Goal: Check status

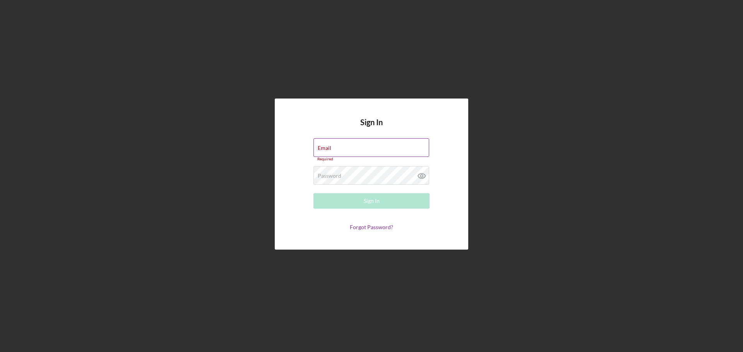
click at [331, 146] on label "Email" at bounding box center [325, 148] width 14 height 6
click at [345, 146] on input "Email" at bounding box center [371, 147] width 116 height 19
click at [342, 147] on div "Email Required" at bounding box center [371, 149] width 116 height 23
type input "bonoscaribbean@gmail.com"
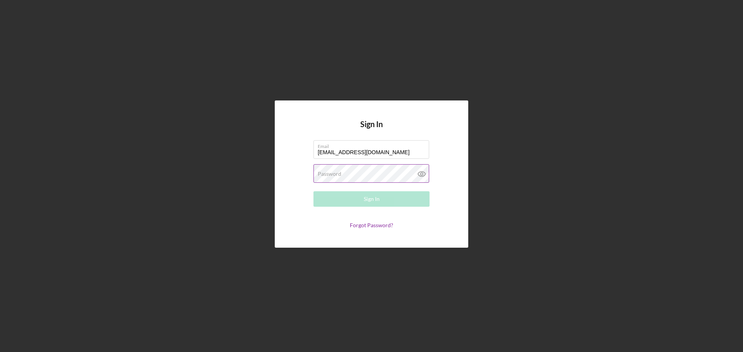
click at [335, 176] on label "Password" at bounding box center [330, 174] width 24 height 6
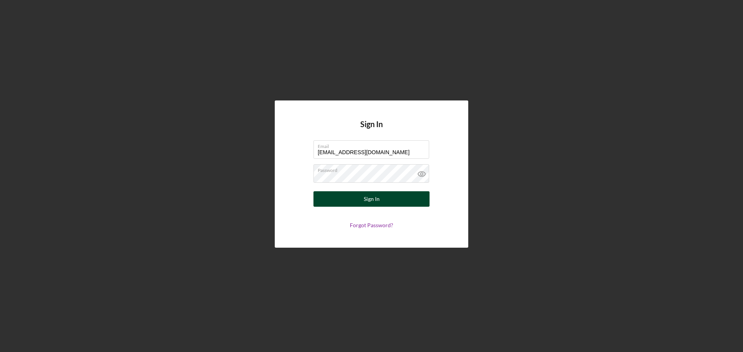
click at [354, 202] on button "Sign In" at bounding box center [371, 198] width 116 height 15
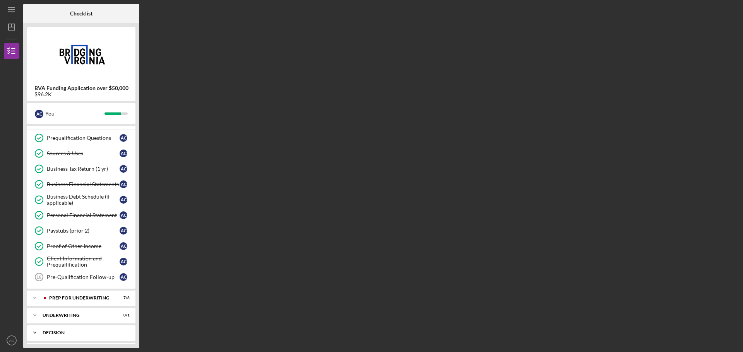
scroll to position [77, 0]
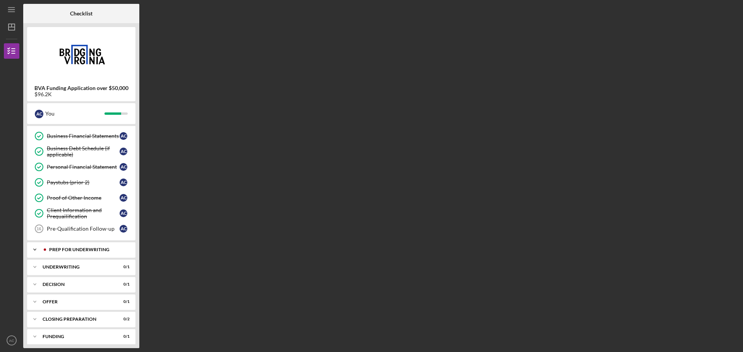
click at [34, 57] on polyline at bounding box center [35, 56] width 2 height 2
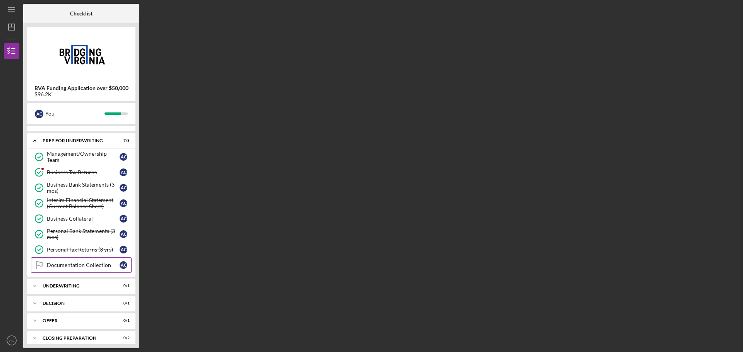
scroll to position [193, 0]
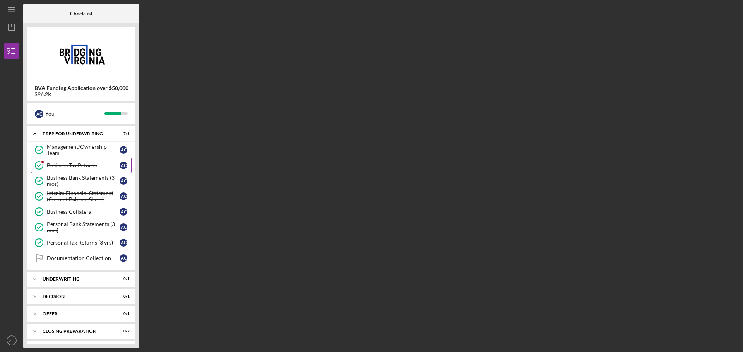
click at [66, 169] on div "Business Tax Returns" at bounding box center [83, 165] width 73 height 6
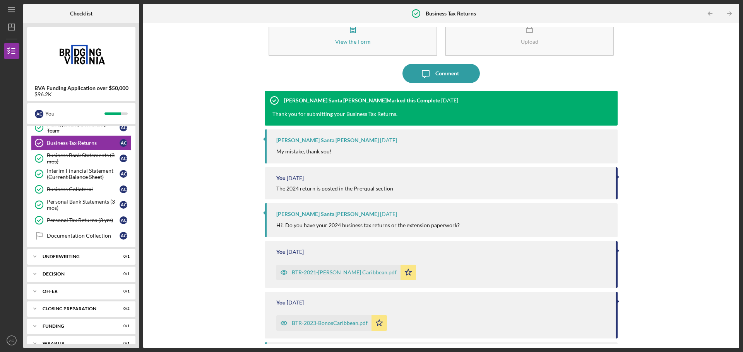
scroll to position [227, 0]
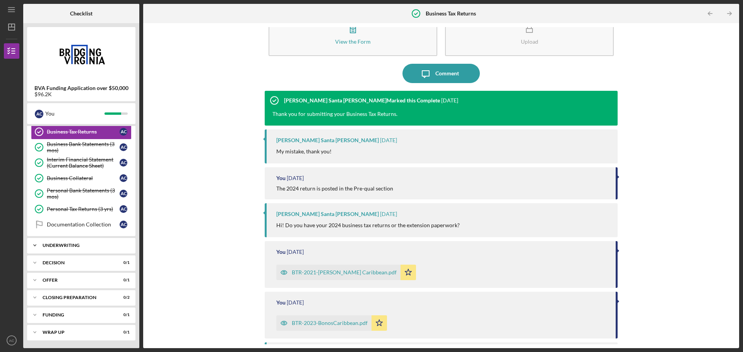
click at [33, 246] on icon "Icon/Expander" at bounding box center [34, 245] width 15 height 15
click at [37, 282] on icon "Icon/Expander" at bounding box center [34, 282] width 15 height 15
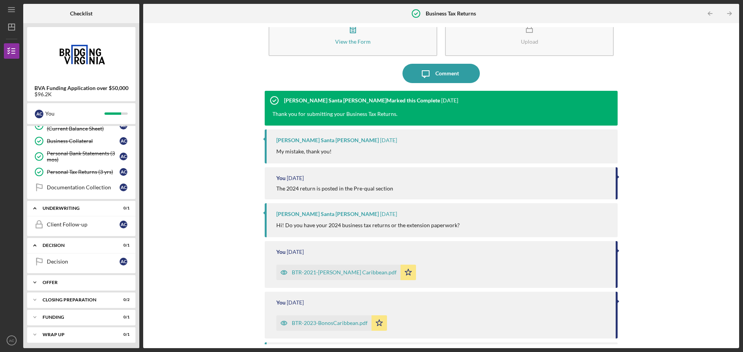
scroll to position [267, 0]
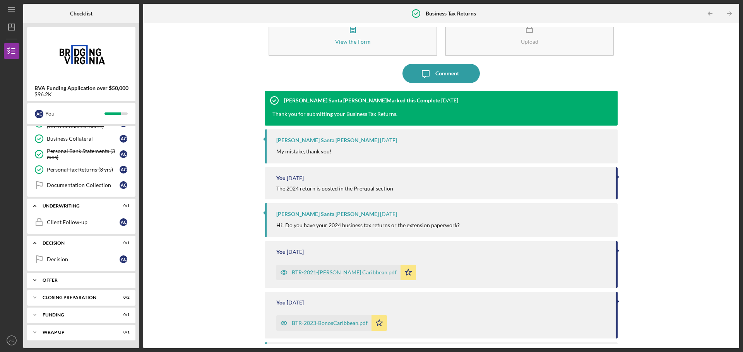
click at [44, 282] on div "Offer" at bounding box center [84, 280] width 83 height 5
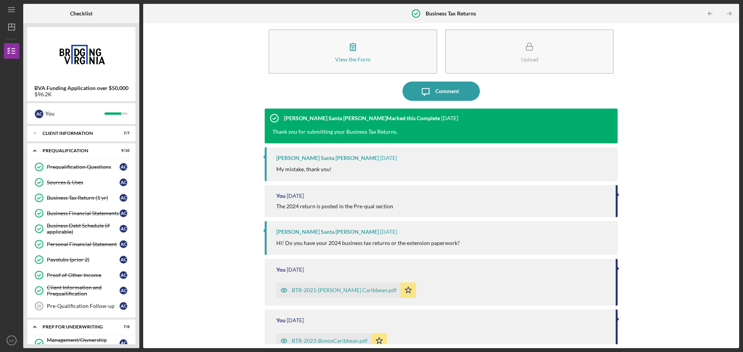
scroll to position [0, 0]
